Goal: Task Accomplishment & Management: Complete application form

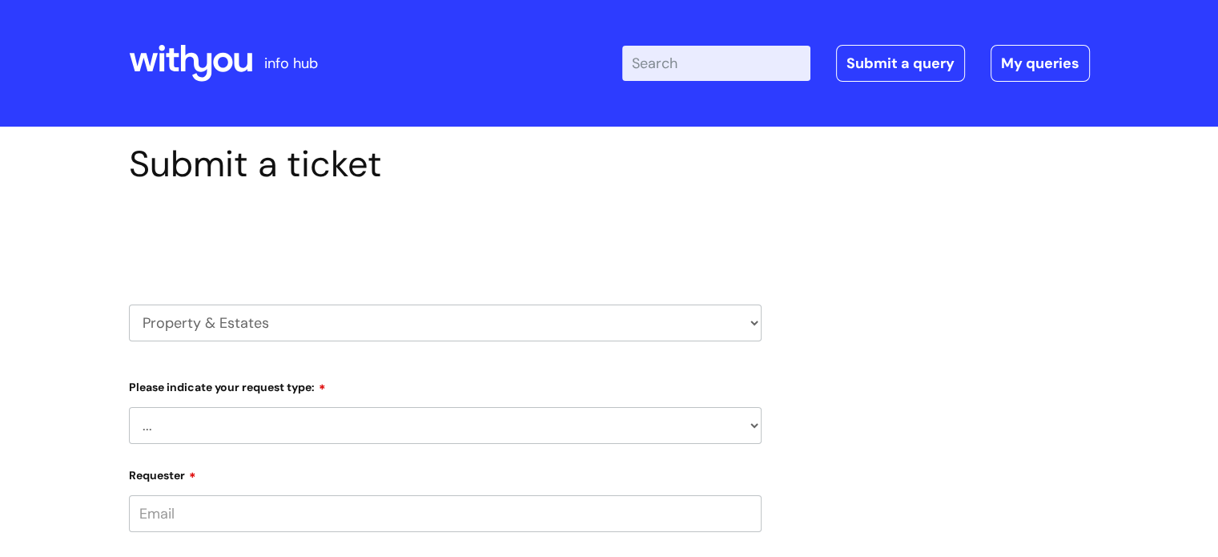
click at [500, 425] on select "... Facilities Support Lease/ Tenancy Agreements Health & Safety and Environmen…" at bounding box center [445, 425] width 633 height 37
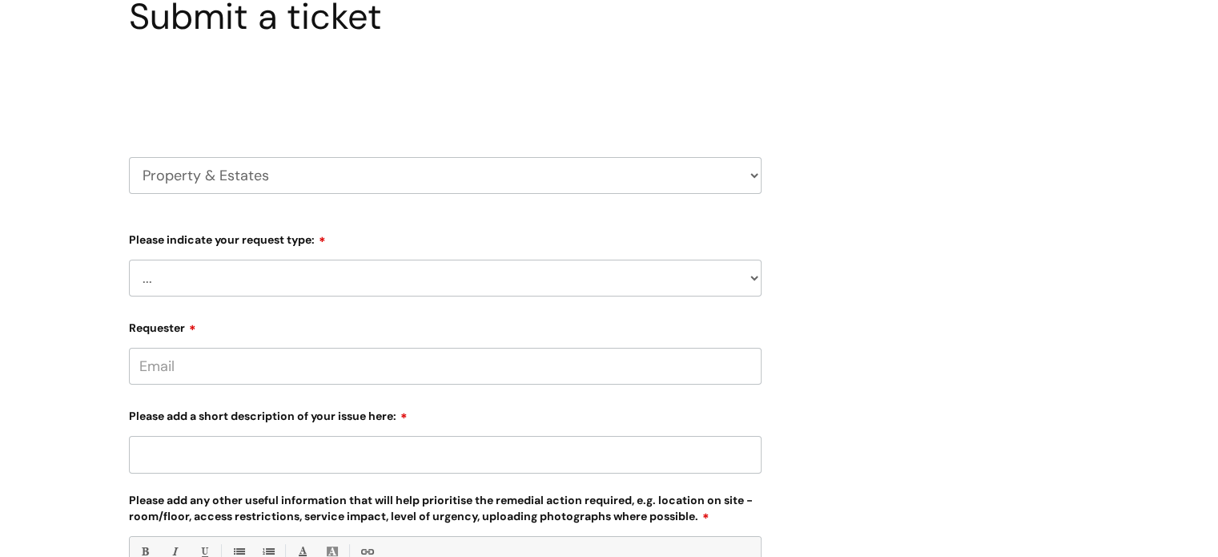
scroll to position [150, 0]
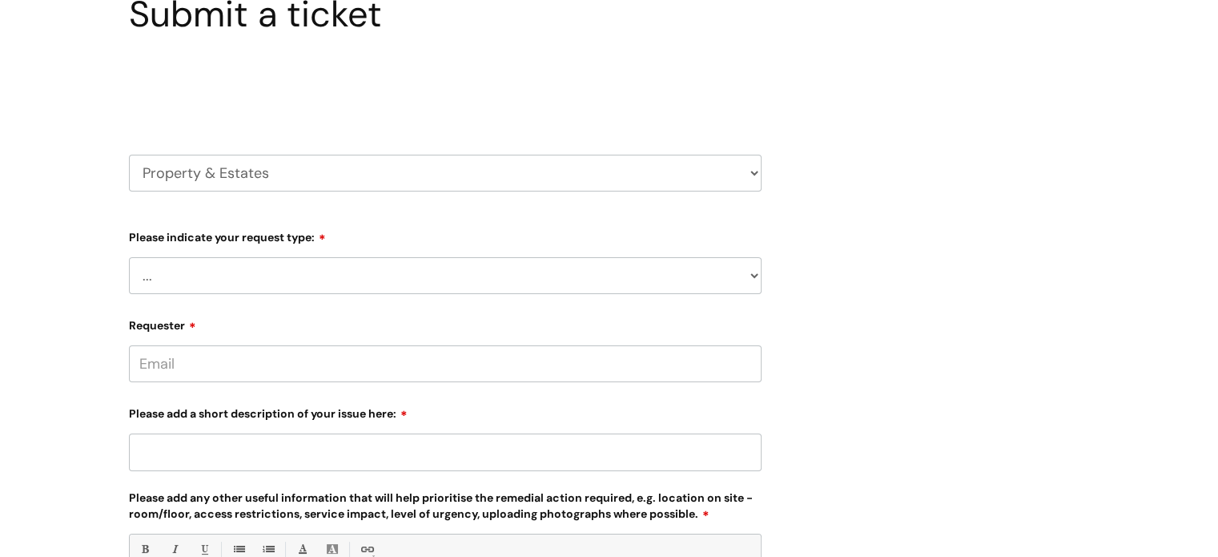
click at [436, 270] on select "... Facilities Support Lease/ Tenancy Agreements Health & Safety and Environmen…" at bounding box center [445, 275] width 633 height 37
select select "Facilities Support"
click at [129, 257] on select "... Facilities Support Lease/ Tenancy Agreements Health & Safety and Environmen…" at bounding box center [445, 275] width 633 height 37
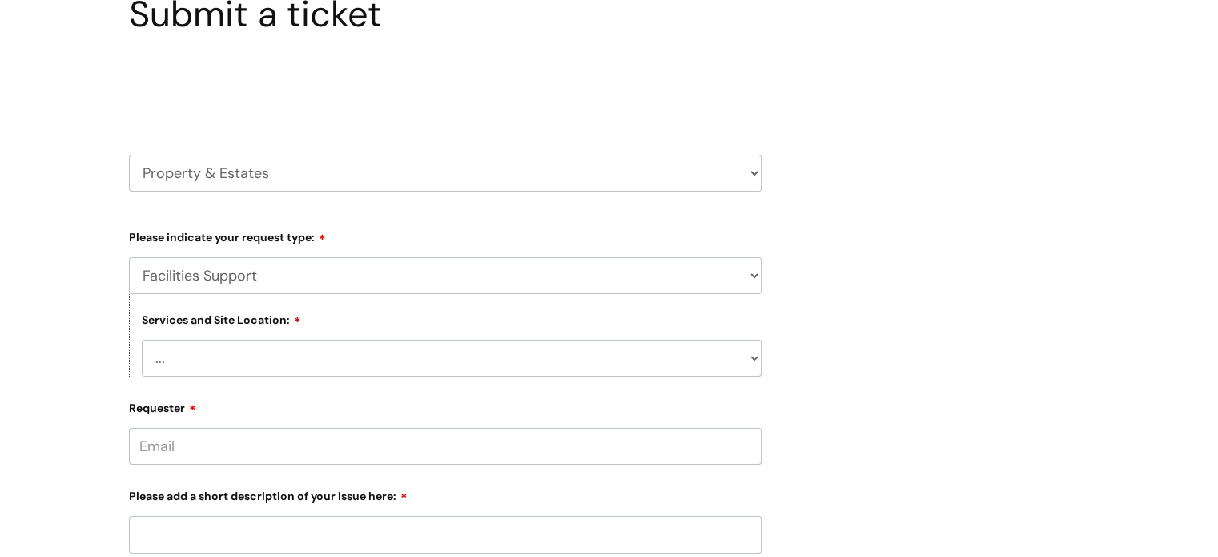
click at [254, 356] on select "... [GEOGRAPHIC_DATA] [GEOGRAPHIC_DATA] [GEOGRAPHIC_DATA] [GEOGRAPHIC_DATA] [GE…" at bounding box center [452, 358] width 620 height 37
select select "[GEOGRAPHIC_DATA]"
click at [142, 340] on select "... [GEOGRAPHIC_DATA] [GEOGRAPHIC_DATA] [GEOGRAPHIC_DATA] [GEOGRAPHIC_DATA] [GE…" at bounding box center [452, 358] width 620 height 37
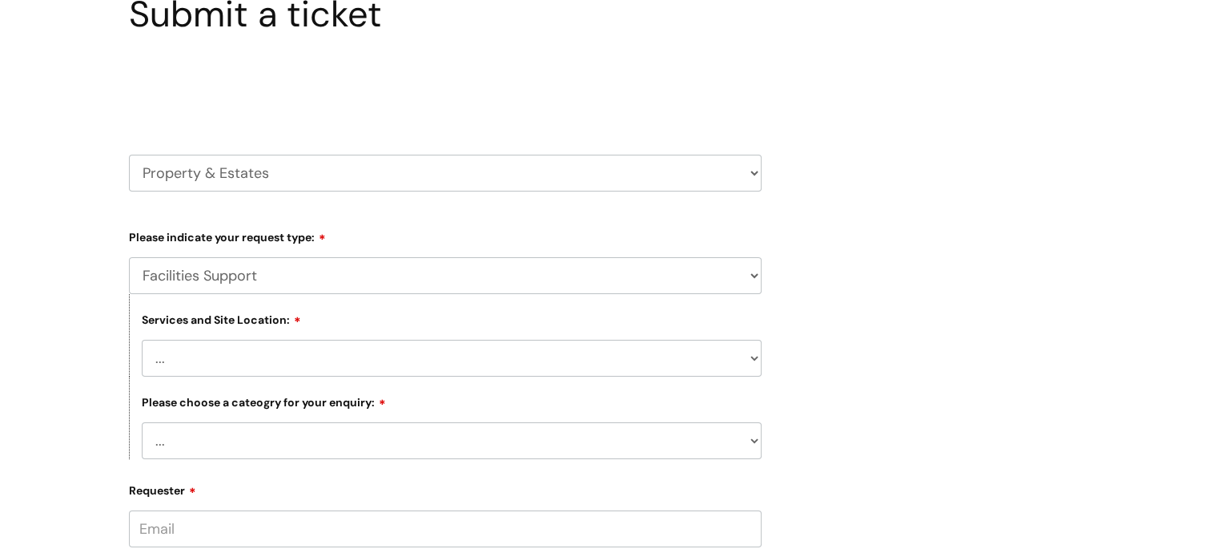
click at [267, 445] on select "... Electrical and Lighting Plumbing and Drainage Heating and Cooling Fixtures,…" at bounding box center [452, 440] width 620 height 37
select select "Other - Please Specfy"
click at [142, 423] on select "... Electrical and Lighting Plumbing and Drainage Heating and Cooling Fixtures,…" at bounding box center [452, 440] width 620 height 37
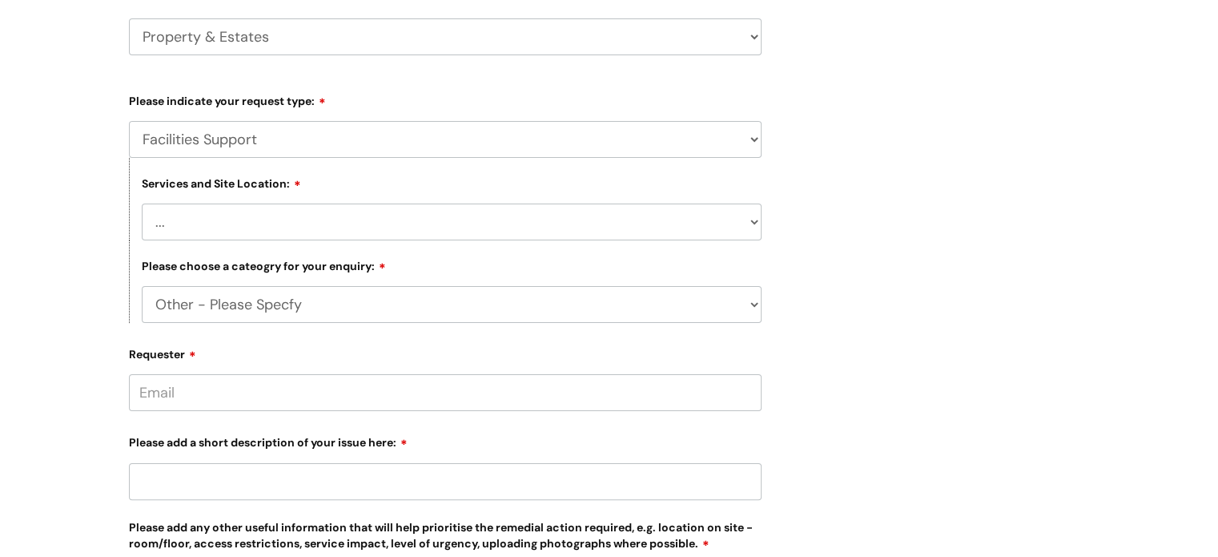
scroll to position [310, 0]
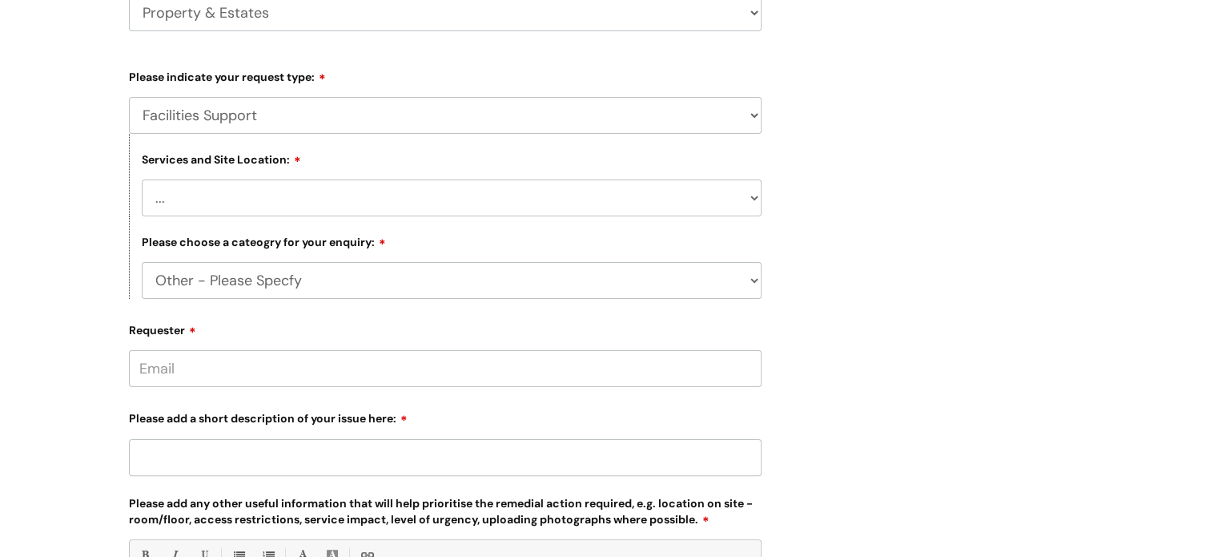
click at [235, 278] on select "... Electrical and Lighting Plumbing and Drainage Heating and Cooling Fixtures,…" at bounding box center [452, 280] width 620 height 37
click at [254, 111] on select "... Facilities Support Lease/ Tenancy Agreements Health & Safety and Environmen…" at bounding box center [445, 115] width 633 height 37
click at [362, 116] on select "... Facilities Support Lease/ Tenancy Agreements Health & Safety and Environmen…" at bounding box center [445, 115] width 633 height 37
click at [251, 284] on select "... Electrical and Lighting Plumbing and Drainage Heating and Cooling Fixtures,…" at bounding box center [452, 280] width 620 height 37
click at [142, 263] on select "... Electrical and Lighting Plumbing and Drainage Heating and Cooling Fixtures,…" at bounding box center [452, 280] width 620 height 37
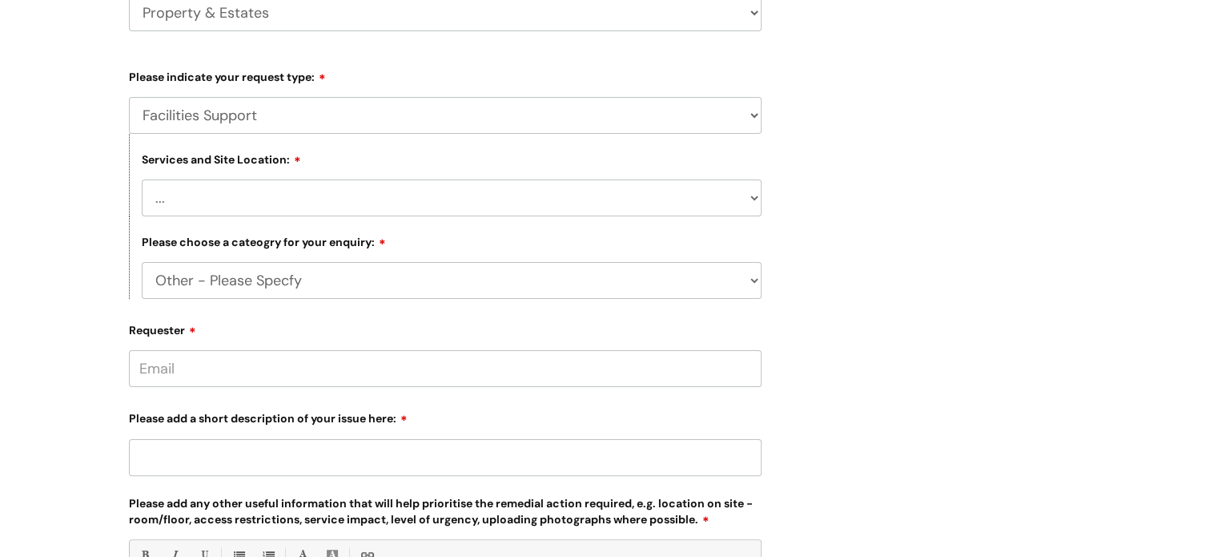
click at [202, 377] on input "Requester" at bounding box center [445, 368] width 633 height 37
type input "victoria.[PERSON_NAME]@wearewithyou"
